Goal: Find specific page/section: Find specific page/section

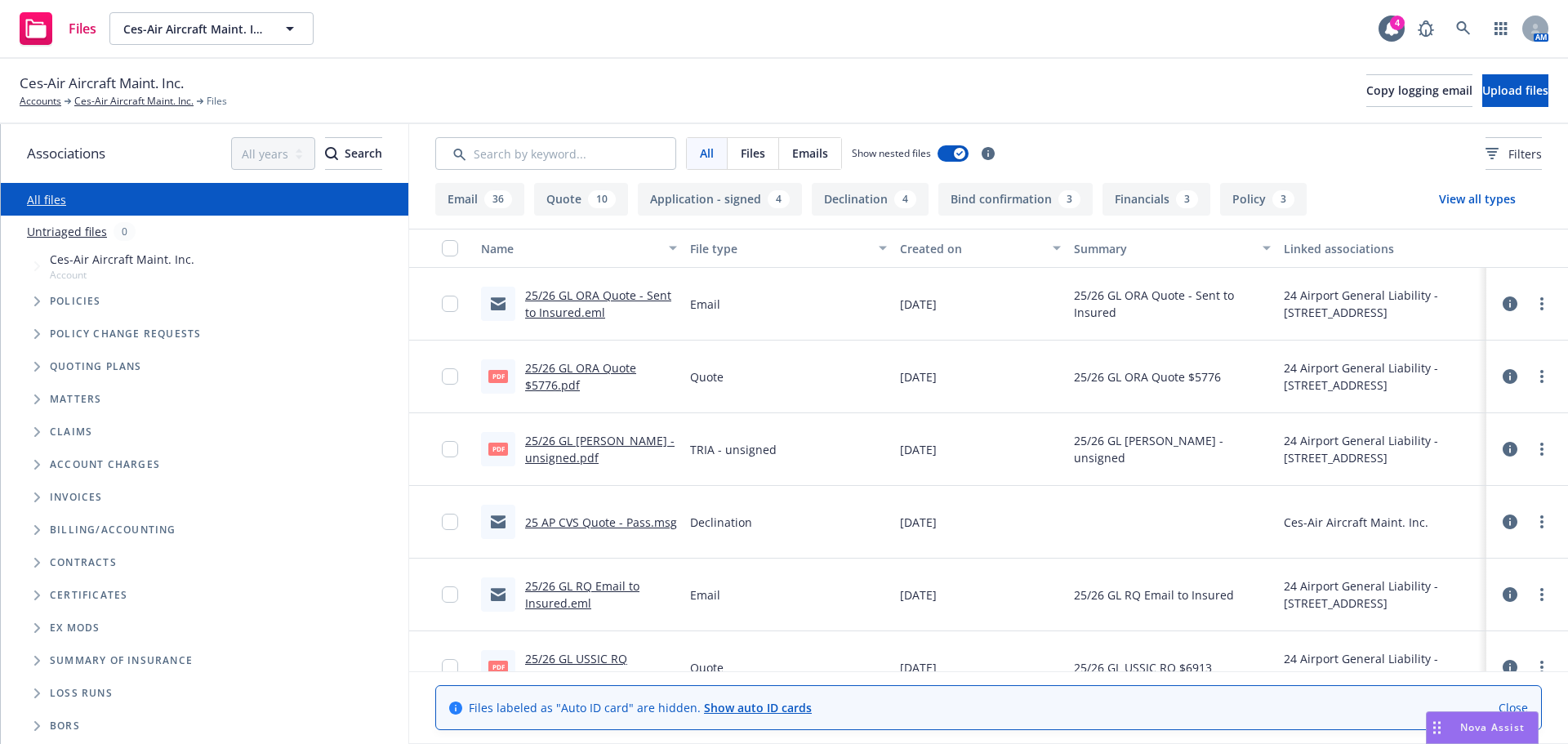
click at [565, 317] on link "25/26 GL ORA Quote - Sent to Insured.eml" at bounding box center [598, 304] width 146 height 33
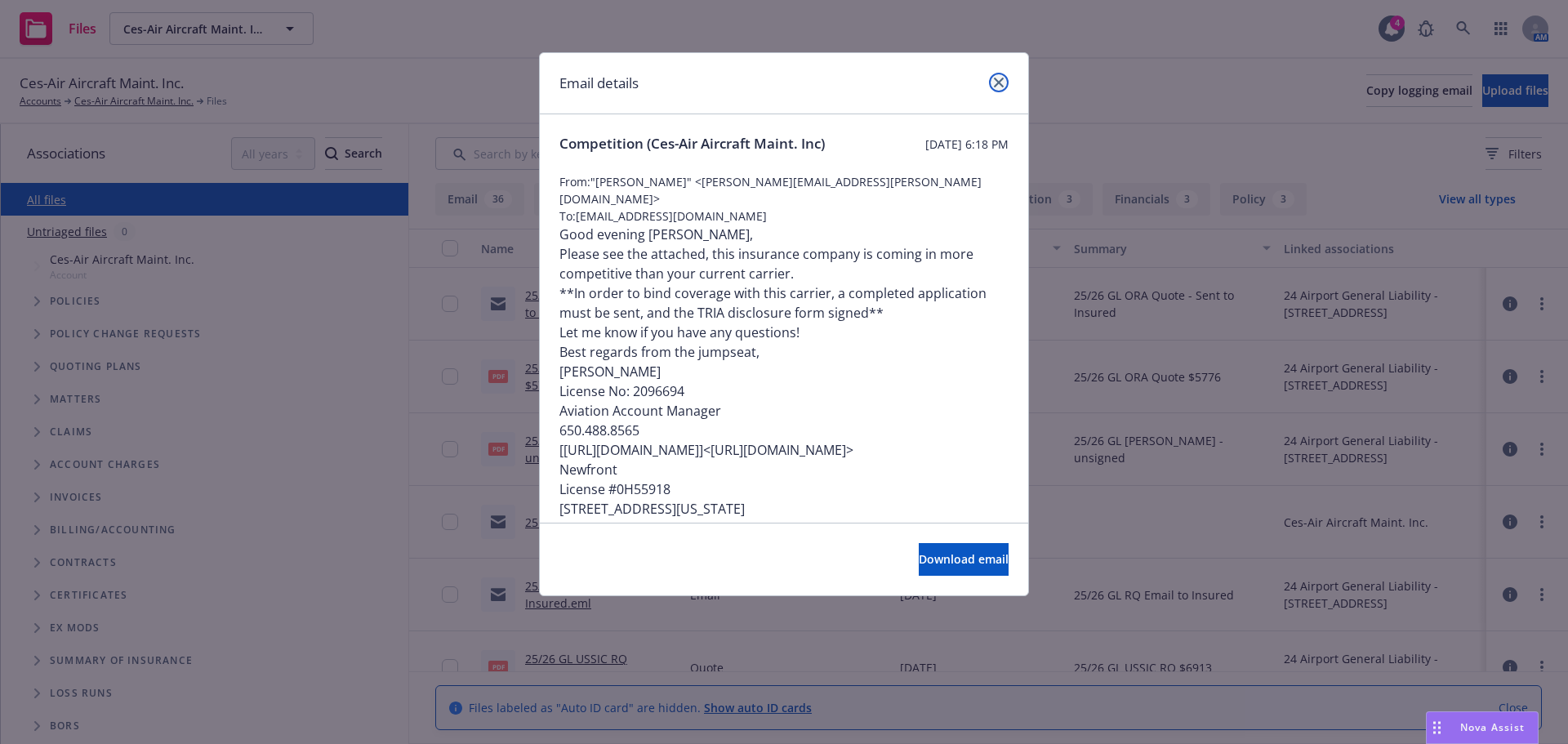
click at [999, 81] on icon "close" at bounding box center [999, 82] width 9 height 9
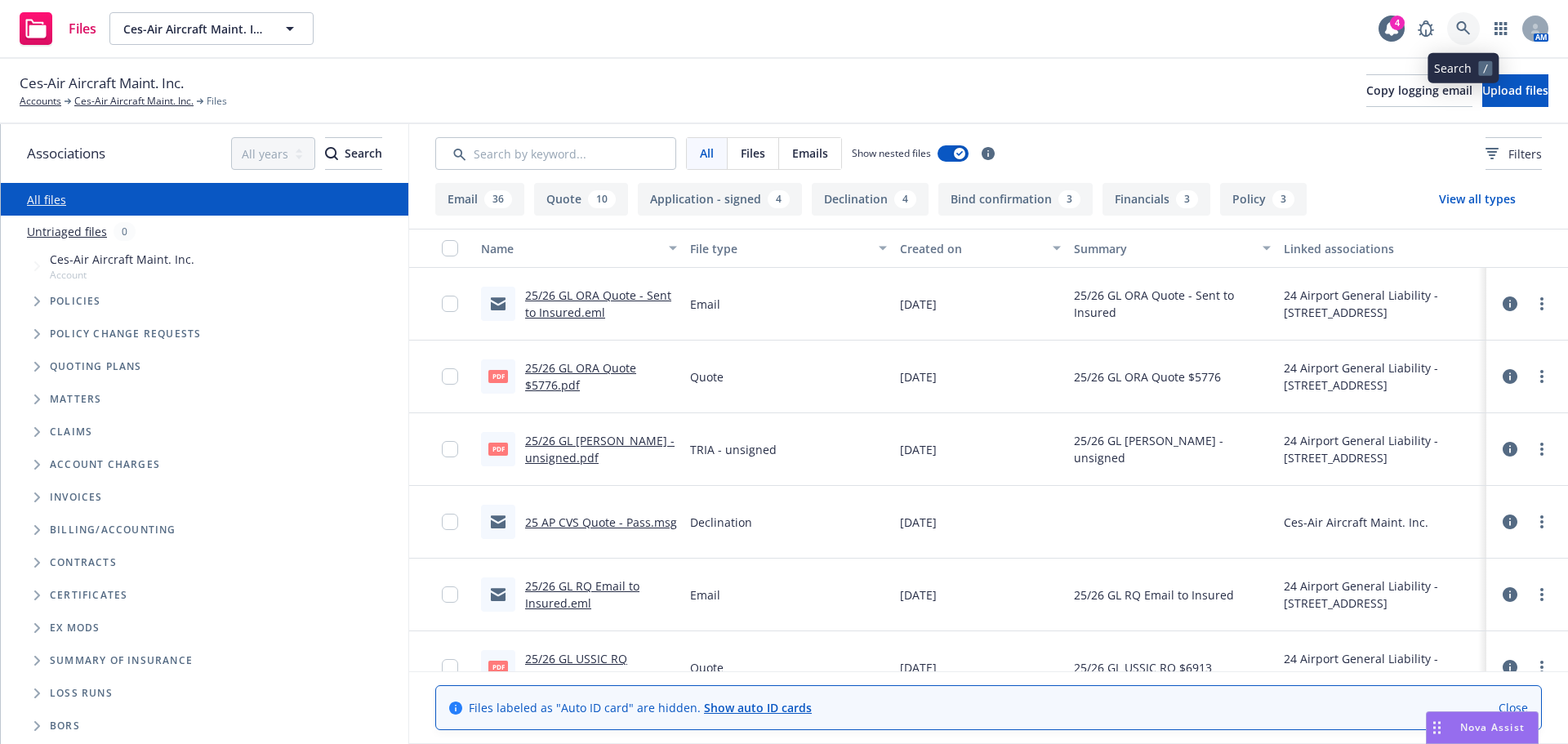
click at [1478, 30] on link at bounding box center [1463, 28] width 33 height 33
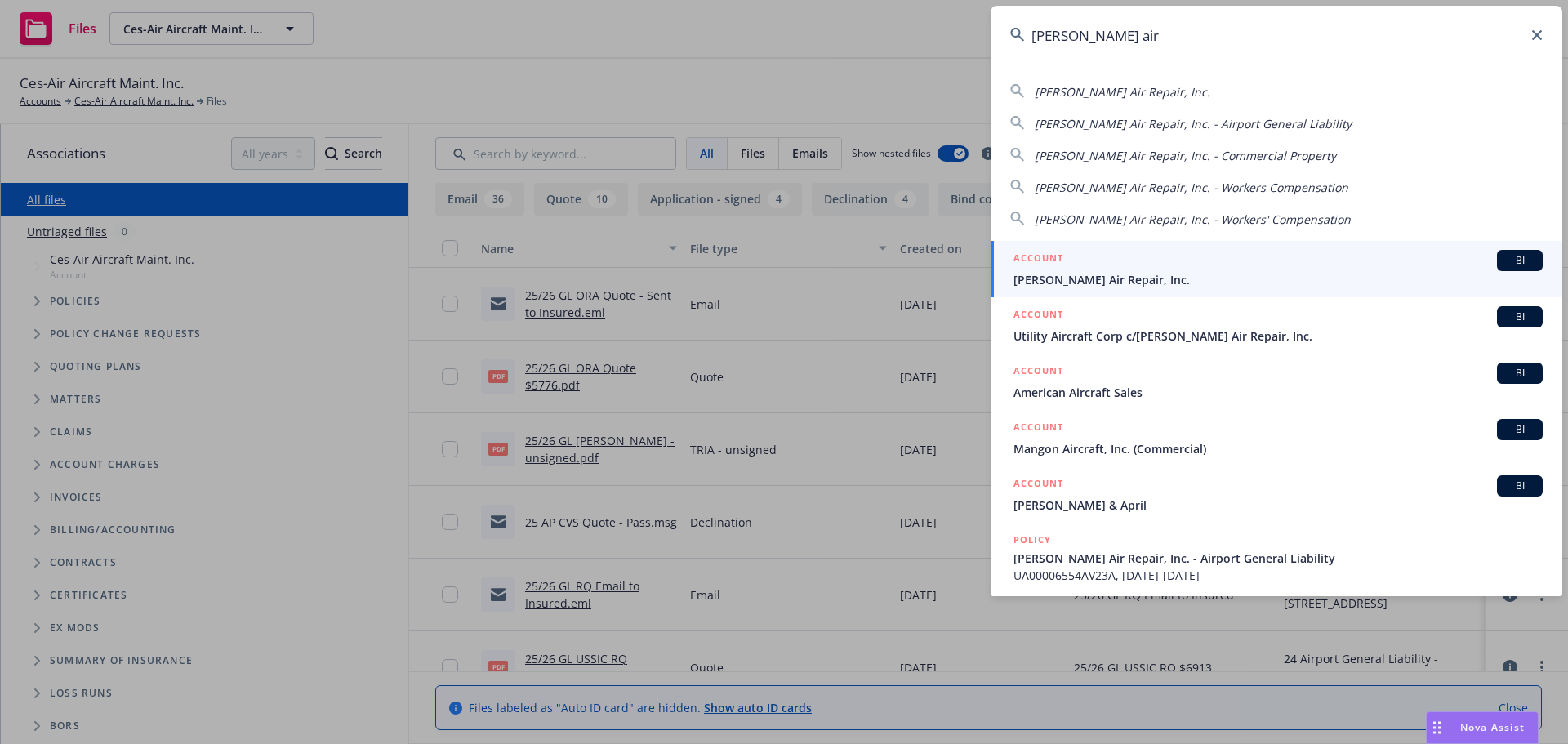
type input "[PERSON_NAME] air"
click at [1119, 271] on div "ACCOUNT BI" at bounding box center [1278, 260] width 529 height 22
